Goal: Task Accomplishment & Management: Manage account settings

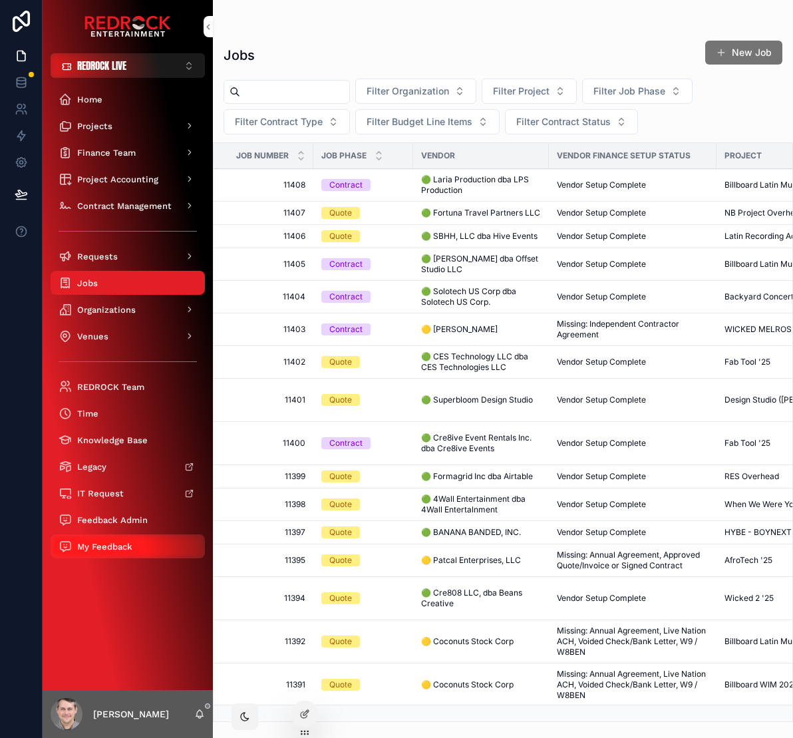
click at [106, 550] on span "My Feedback" at bounding box center [104, 546] width 55 height 11
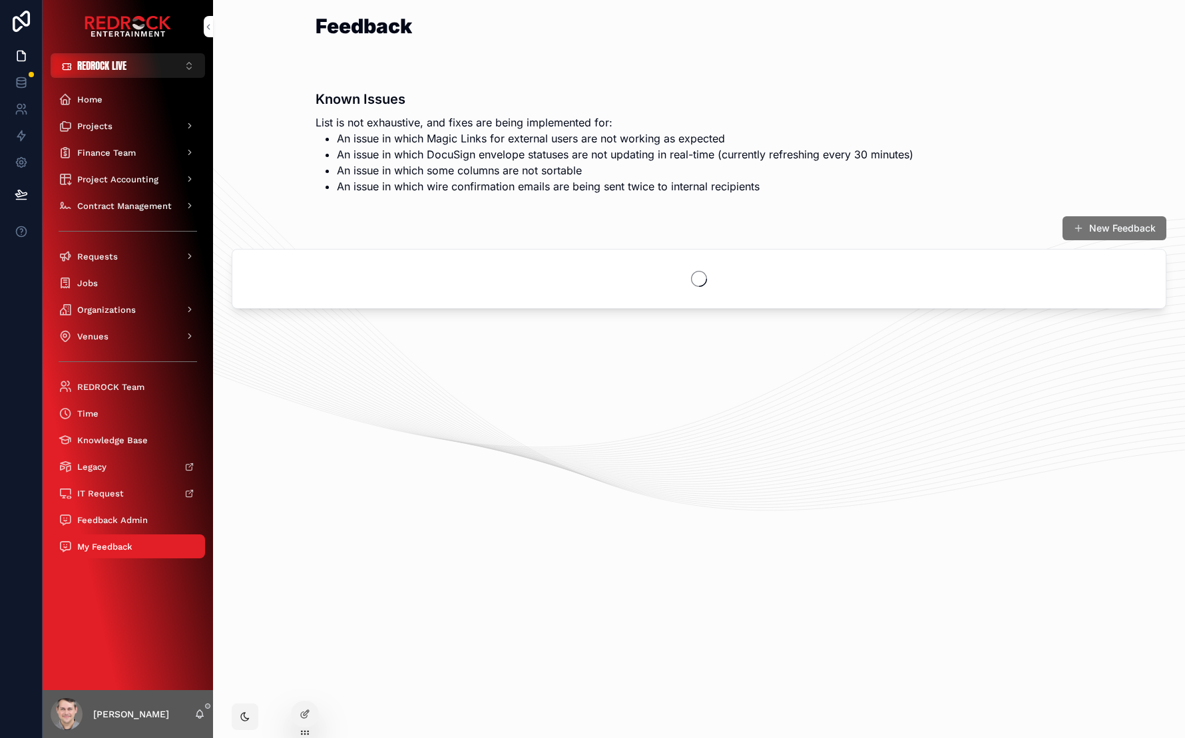
click at [711, 35] on div "Feedback" at bounding box center [698, 34] width 767 height 36
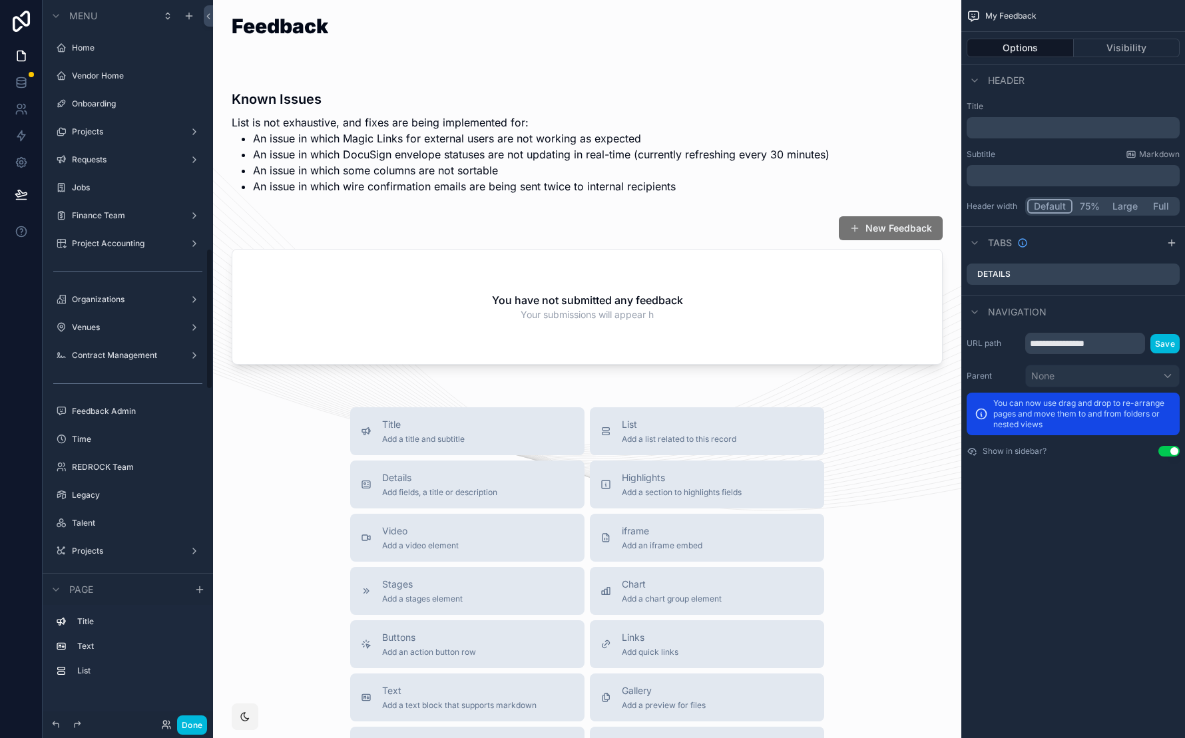
scroll to position [1265, 0]
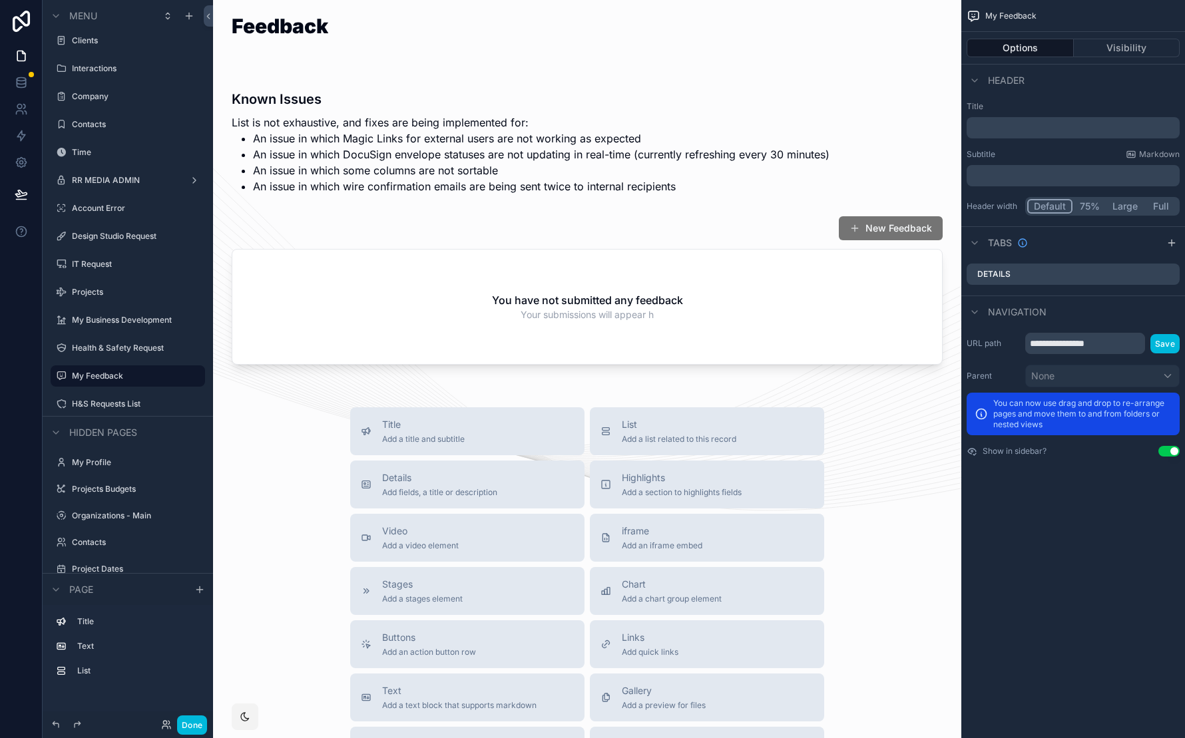
click at [733, 125] on div "scrollable content" at bounding box center [587, 134] width 727 height 132
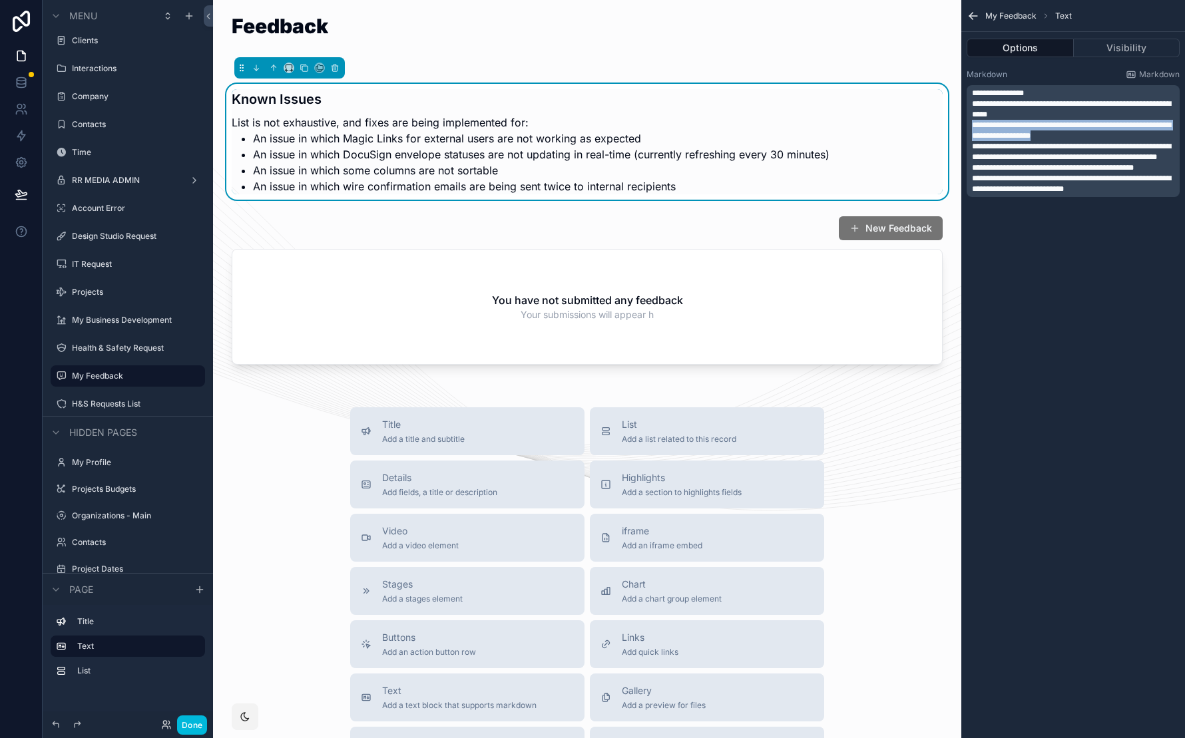
drag, startPoint x: 1071, startPoint y: 135, endPoint x: 950, endPoint y: 124, distance: 121.6
click at [793, 124] on div "REDROCK LIVE ⌥ 1 Home Vendor Home Onboarding Projects Requests Jobs Finance Tea…" at bounding box center [699, 369] width 972 height 738
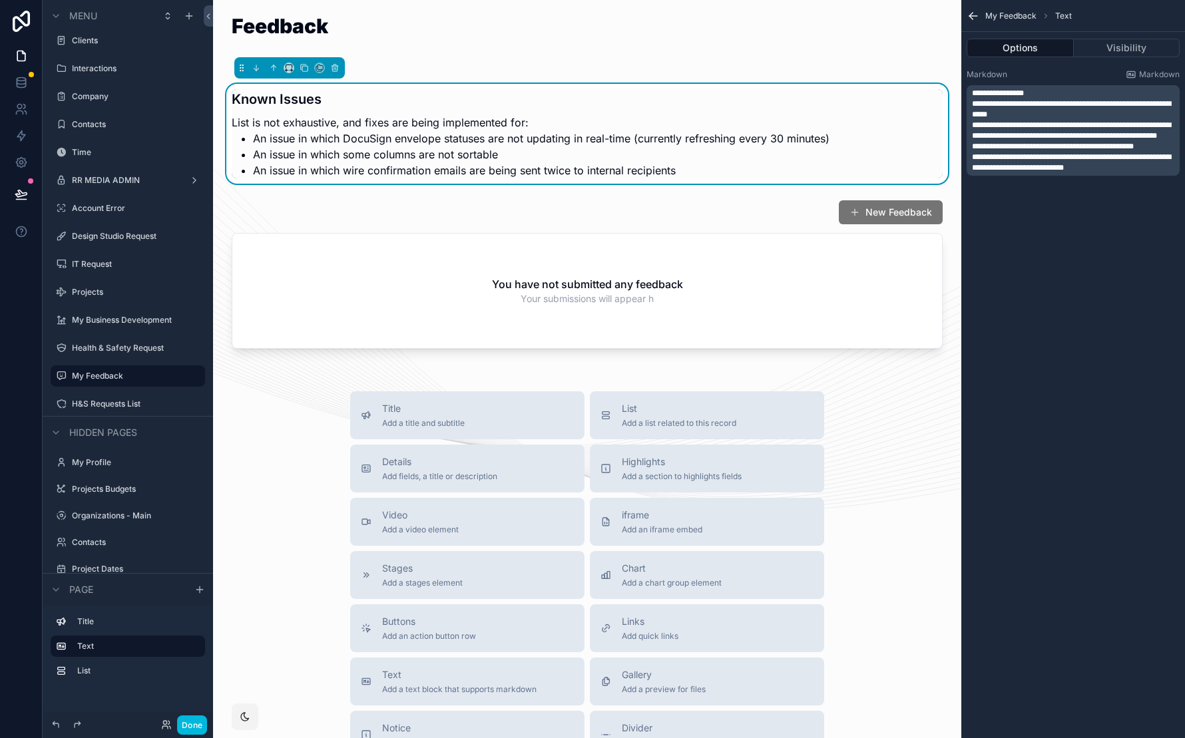
click at [793, 234] on div "**********" at bounding box center [1073, 369] width 224 height 738
click at [184, 725] on button "Done" at bounding box center [192, 724] width 30 height 19
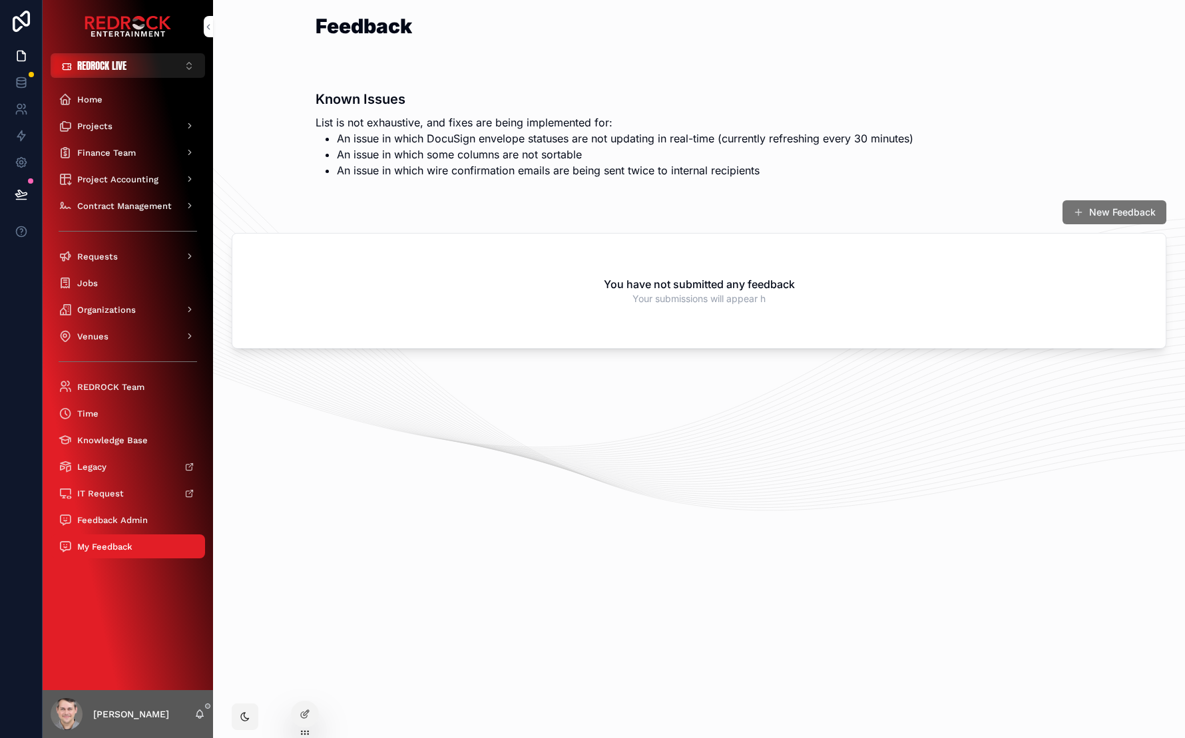
click at [287, 152] on div "Known Issues List is not exhaustive, and fixes are being implemented for: An is…" at bounding box center [699, 126] width 950 height 116
click at [277, 148] on div "Known Issues List is not exhaustive, and fixes are being implemented for: An is…" at bounding box center [699, 126] width 950 height 116
